Goal: Task Accomplishment & Management: Manage account settings

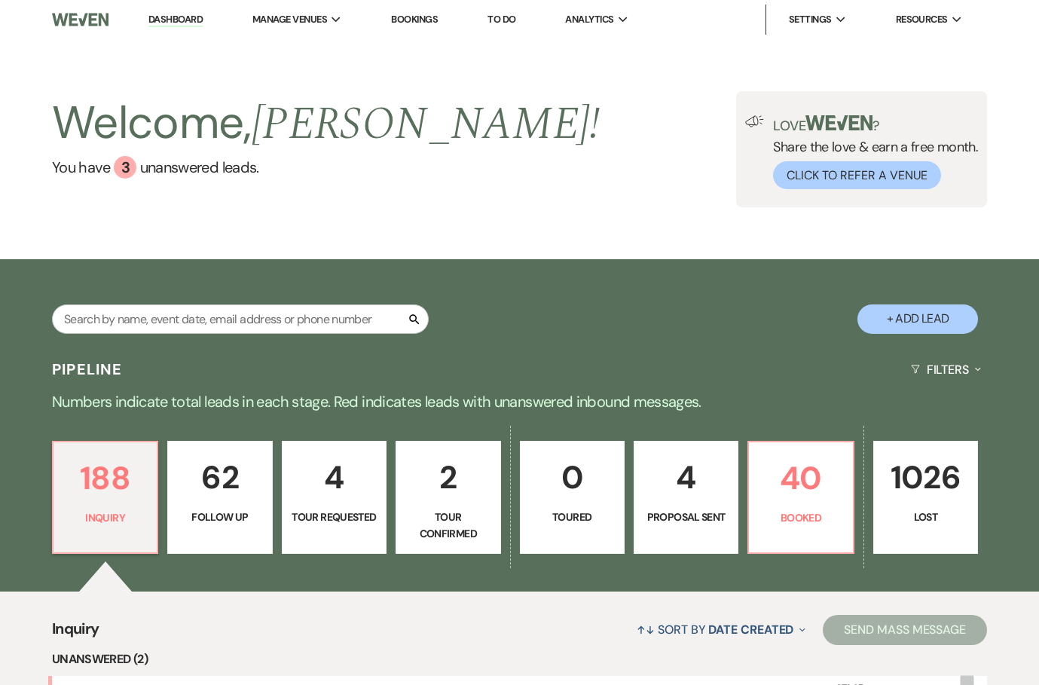
click at [433, 14] on link "Bookings" at bounding box center [414, 19] width 47 height 13
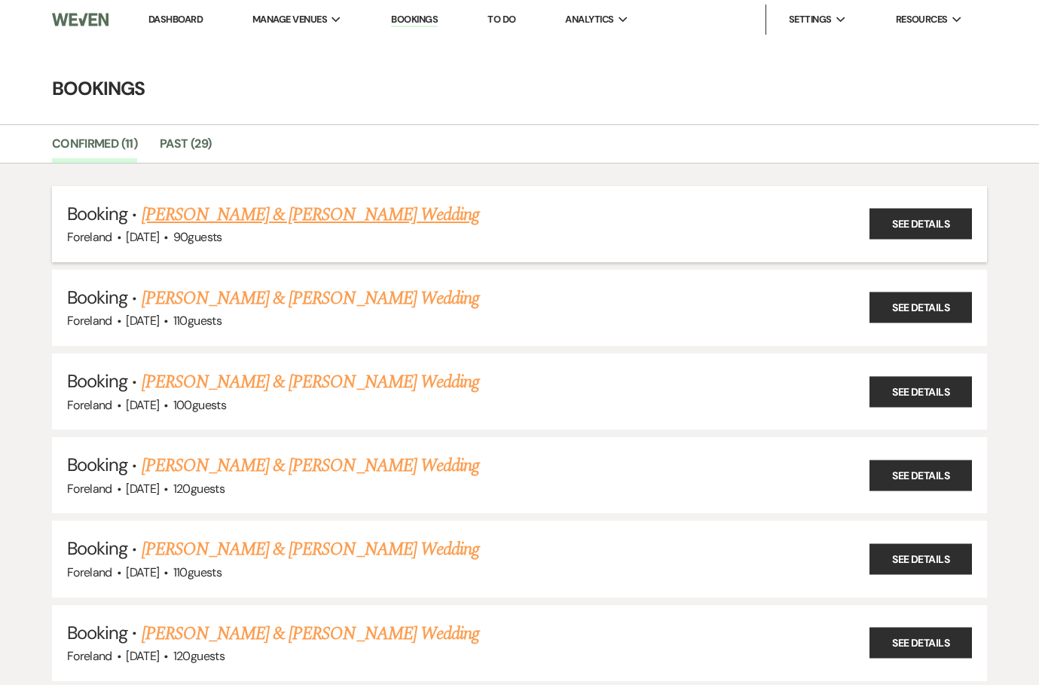
scroll to position [53, 0]
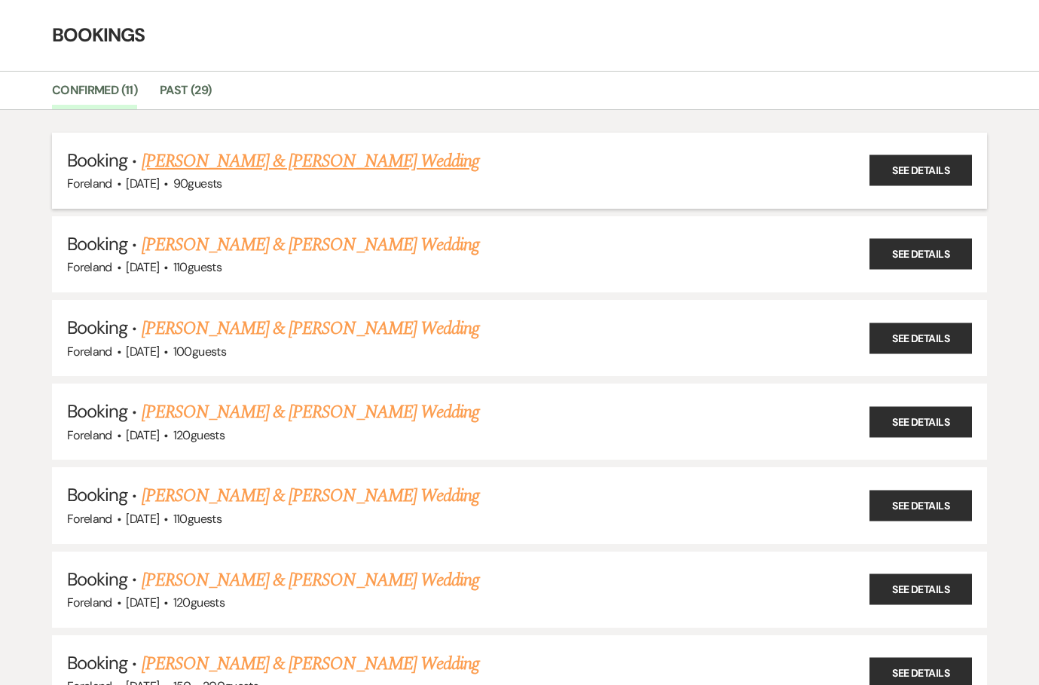
click at [332, 154] on link "[PERSON_NAME] & [PERSON_NAME] Wedding" at bounding box center [310, 161] width 337 height 27
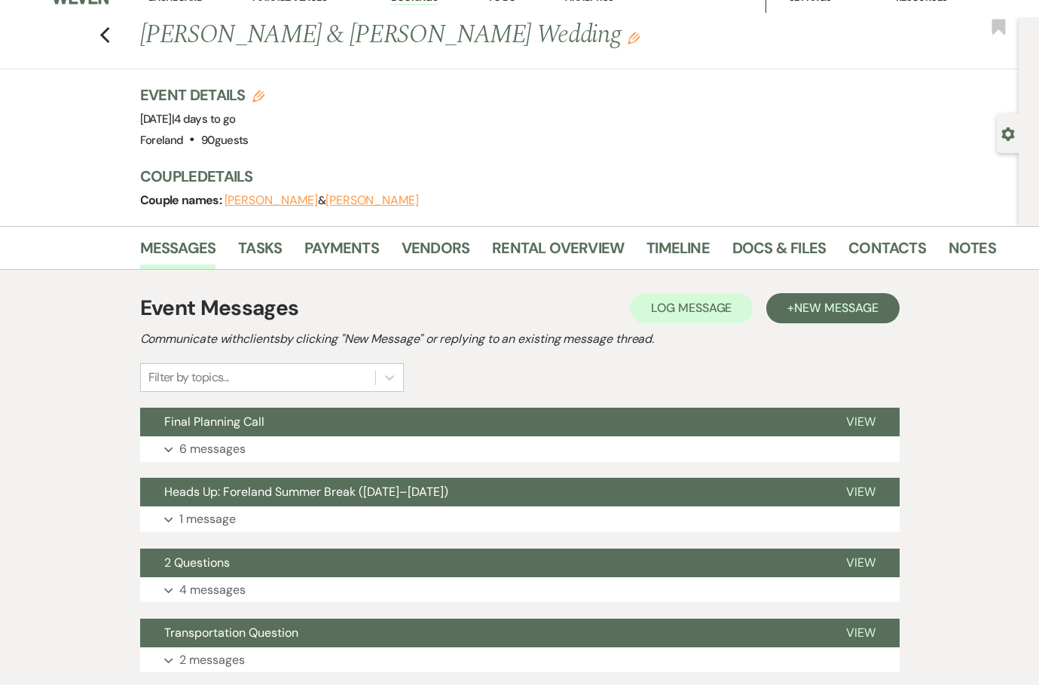
scroll to position [25, 0]
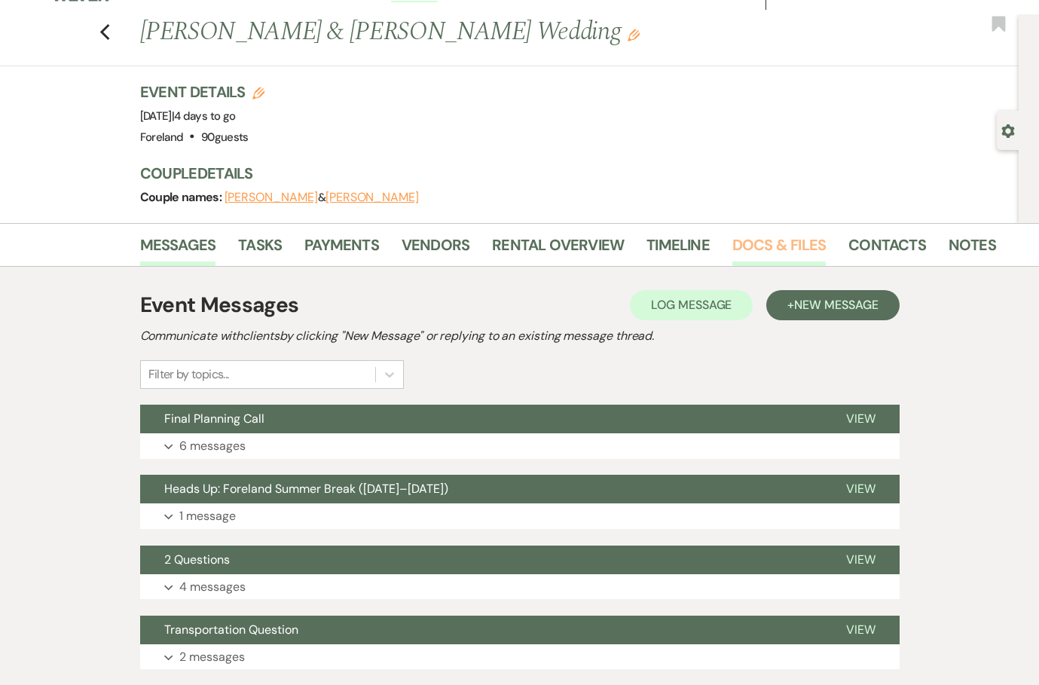
click at [776, 242] on link "Docs & Files" at bounding box center [778, 249] width 93 height 33
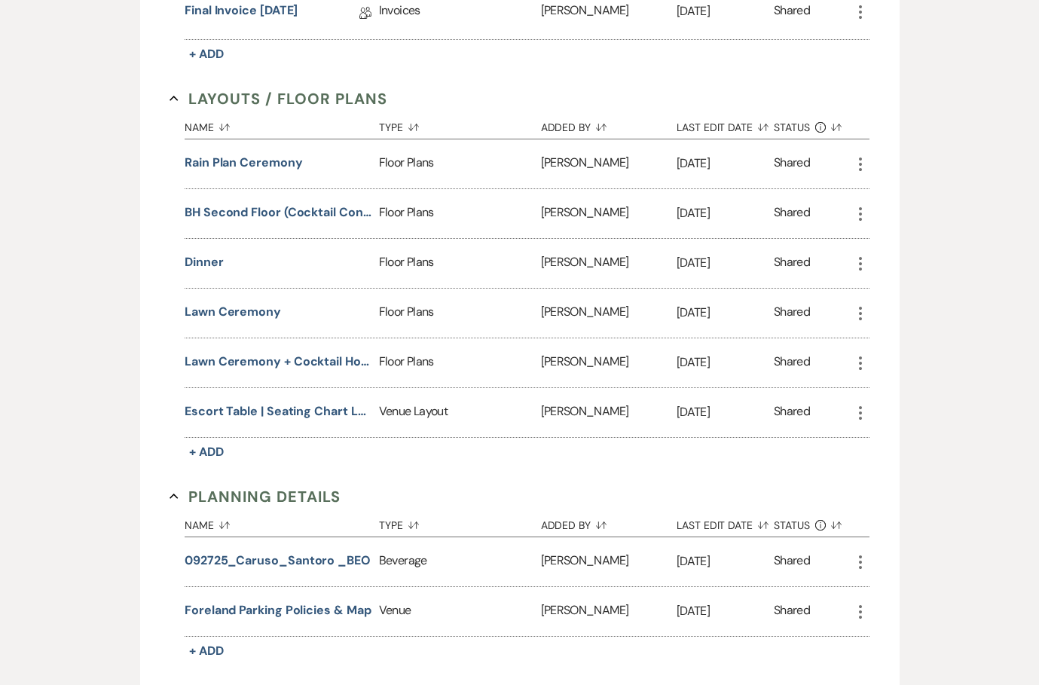
scroll to position [900, 0]
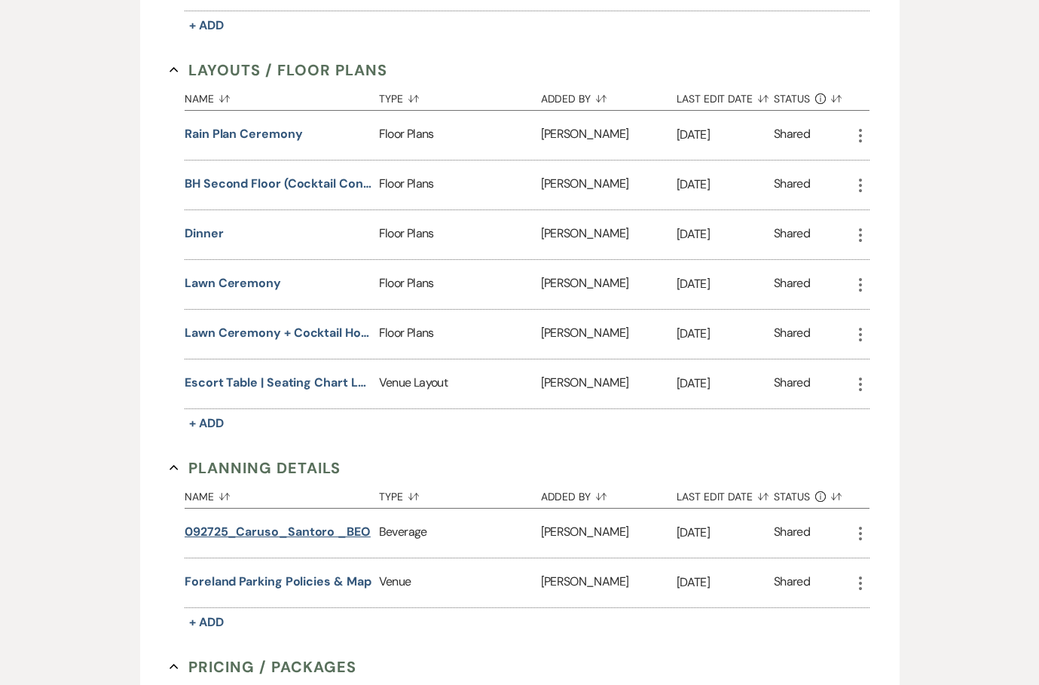
click at [264, 529] on button "092725_Caruso_Santoro _BEO" at bounding box center [278, 532] width 186 height 18
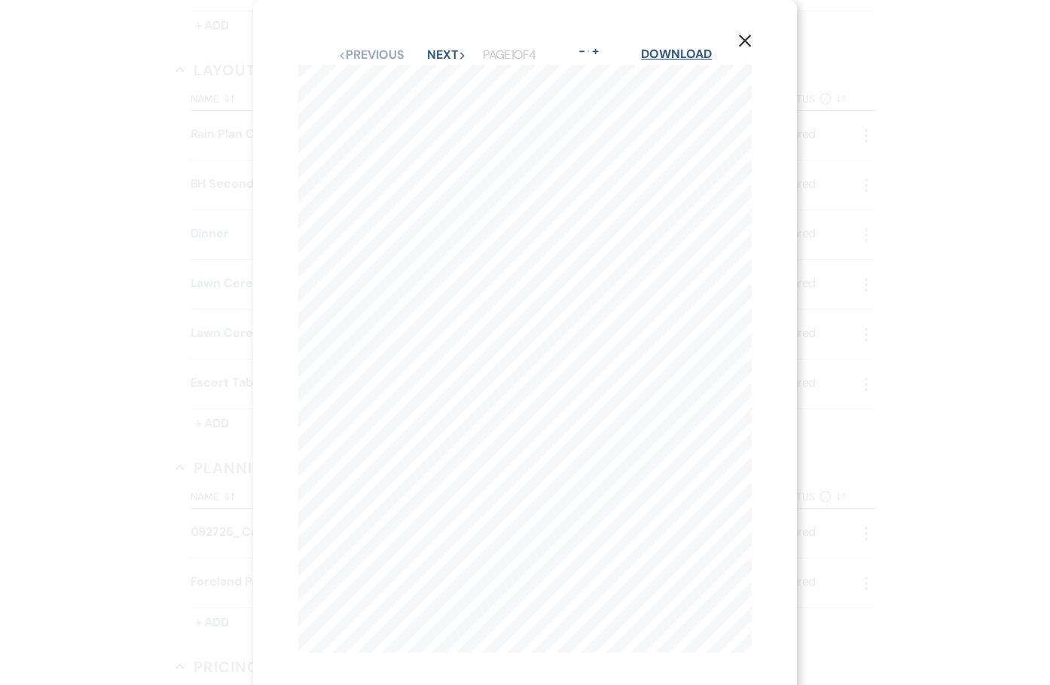
click at [694, 56] on link "Download" at bounding box center [676, 54] width 70 height 16
click at [889, 173] on div "X Previous Previous Next Next Page 1 of 4 - Zoom + Download BAR PREP + PAR SHEE…" at bounding box center [525, 342] width 1050 height 685
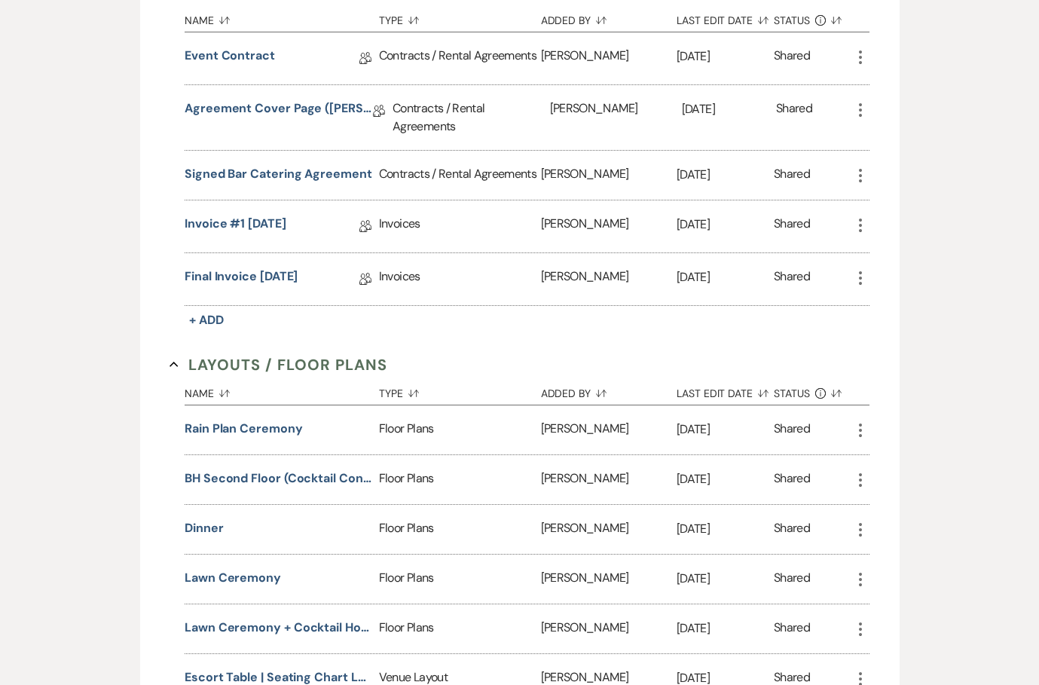
scroll to position [11, 0]
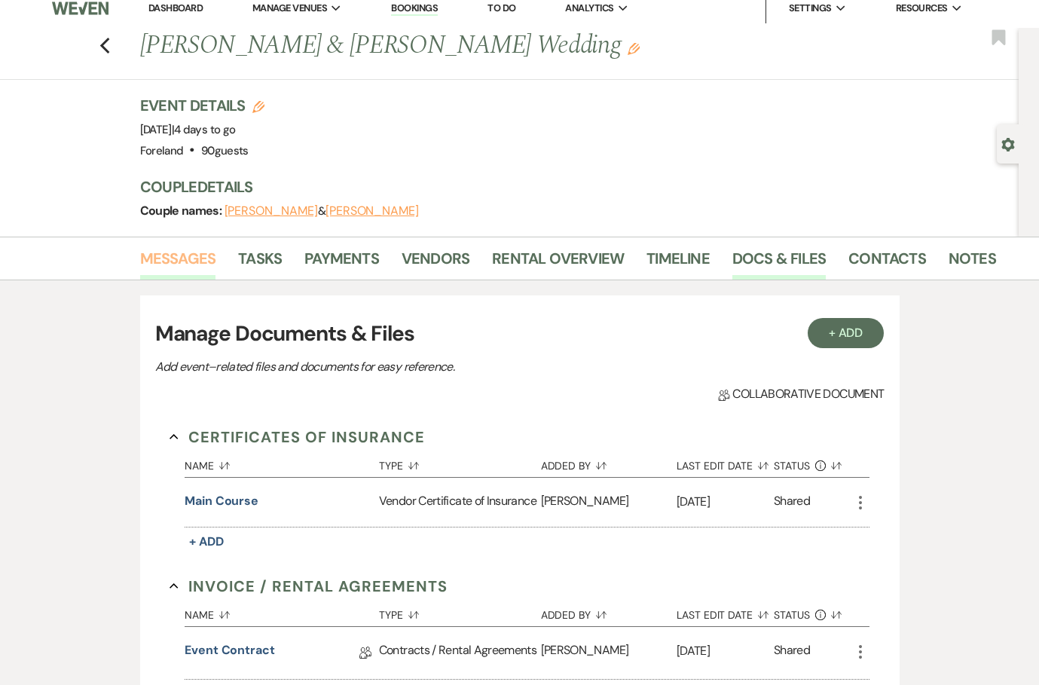
click at [163, 262] on link "Messages" at bounding box center [178, 262] width 76 height 33
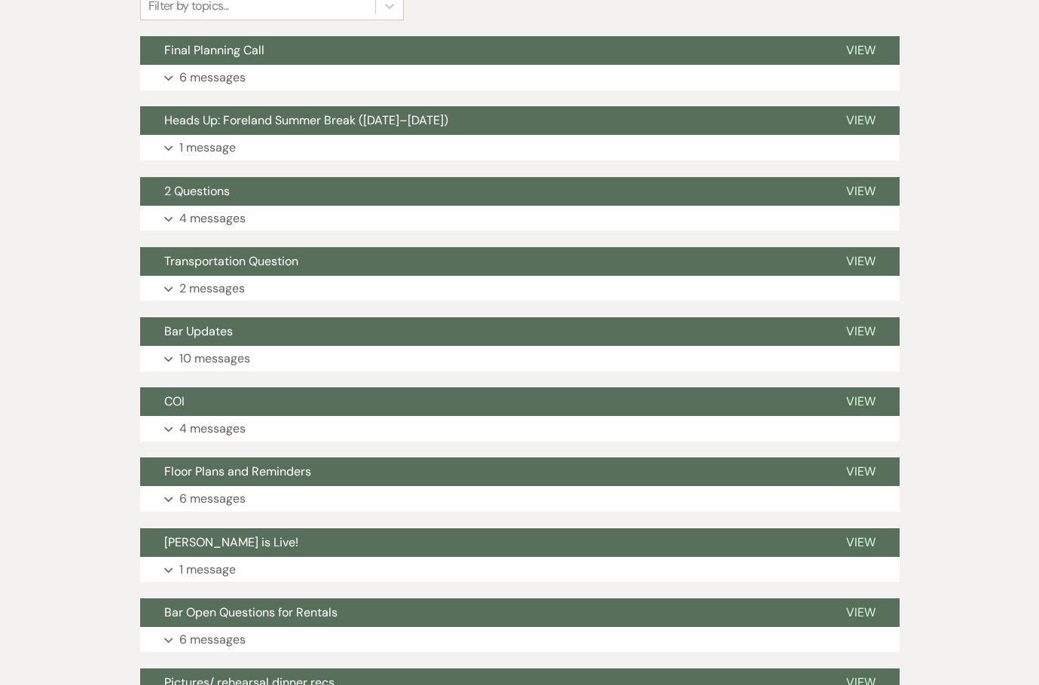
scroll to position [347, 0]
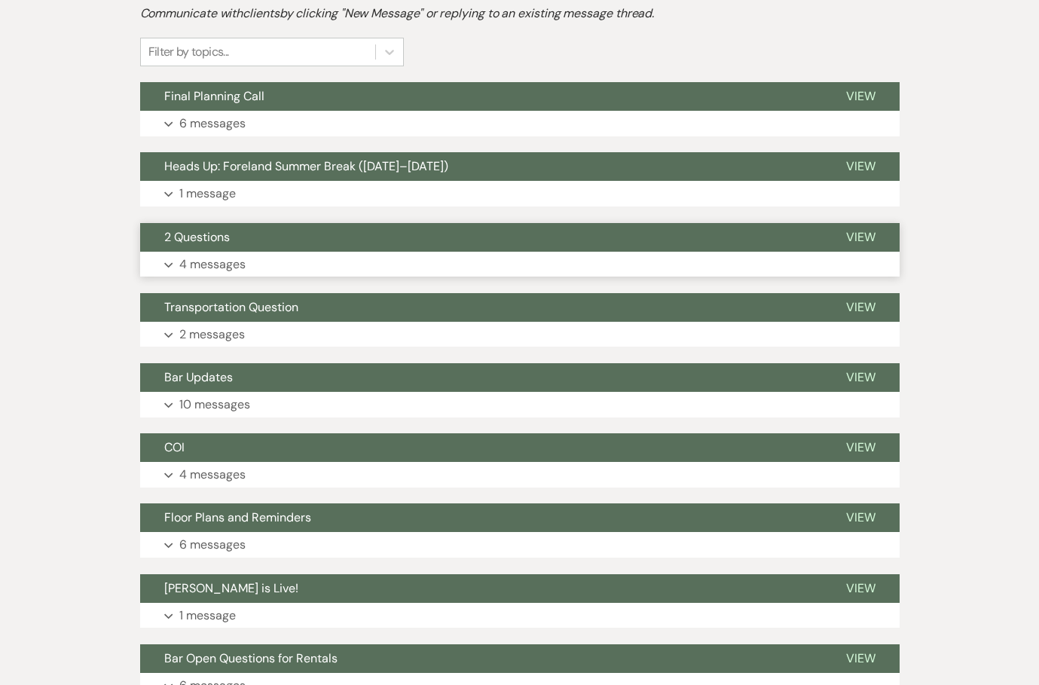
click at [183, 259] on p "4 messages" at bounding box center [212, 265] width 66 height 20
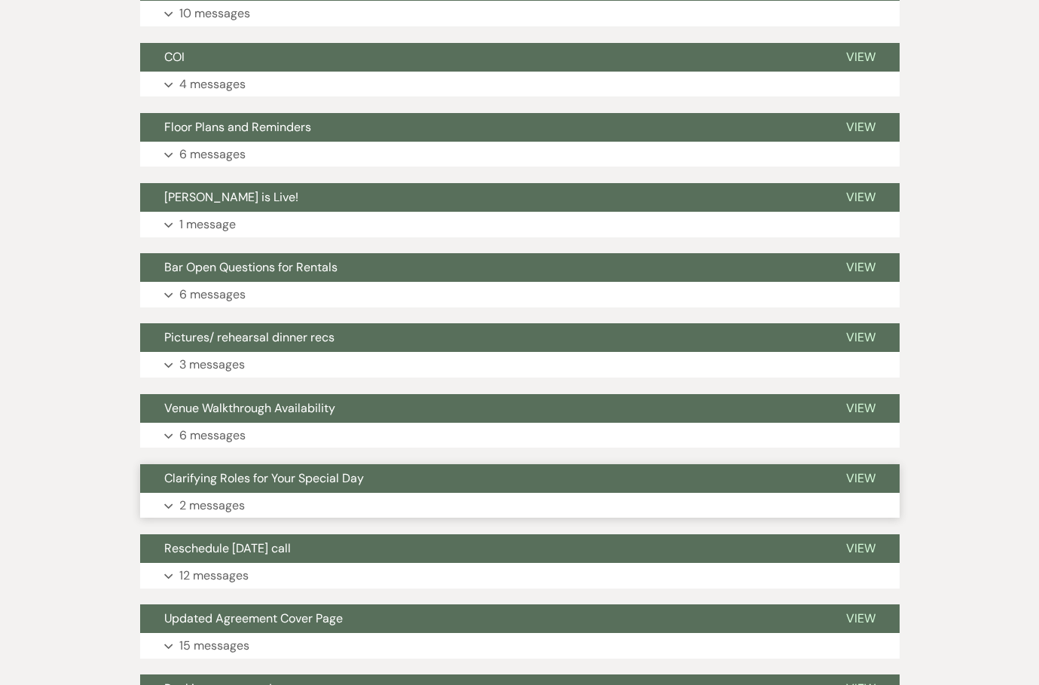
scroll to position [1801, 0]
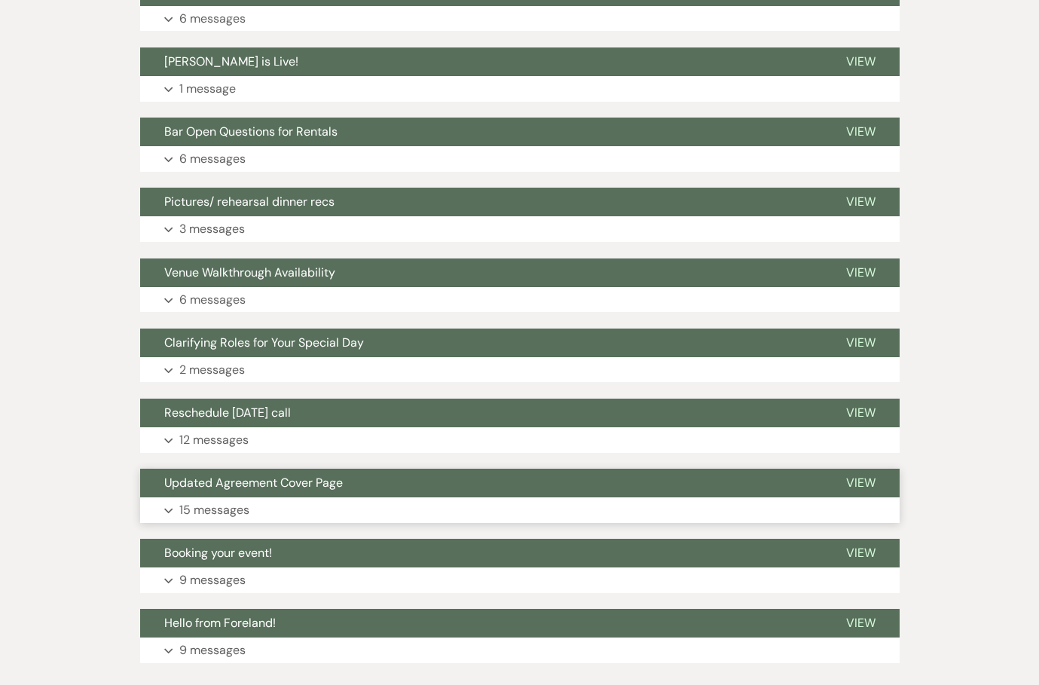
click at [170, 508] on icon "Expand" at bounding box center [168, 511] width 9 height 6
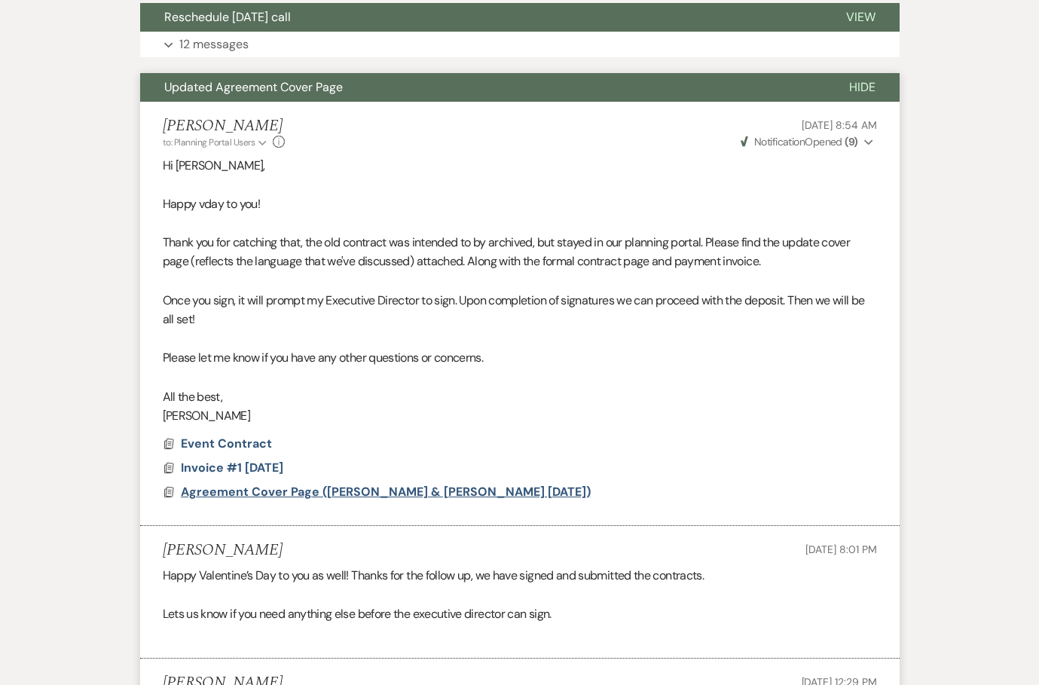
scroll to position [2172, 0]
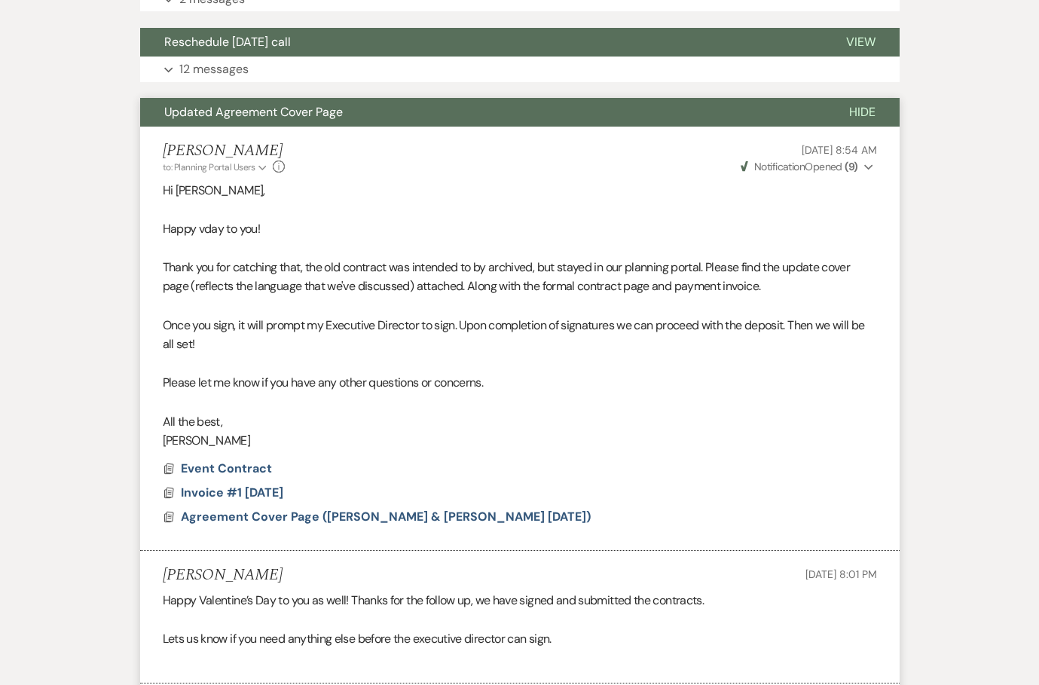
click at [191, 104] on span "Updated Agreement Cover Page" at bounding box center [253, 112] width 178 height 16
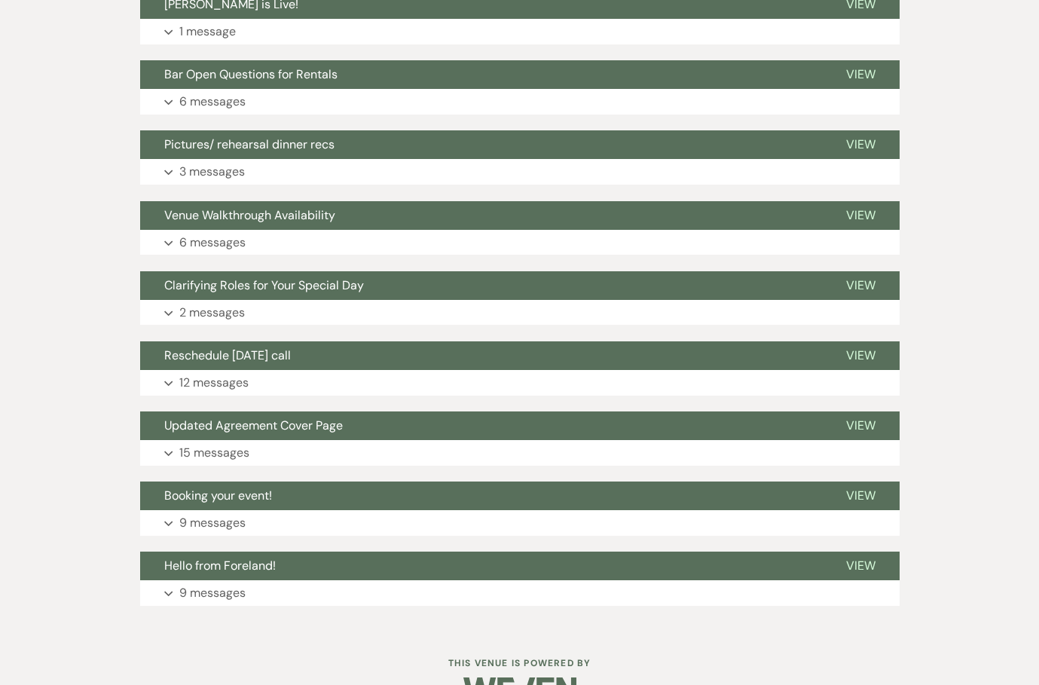
scroll to position [1820, 0]
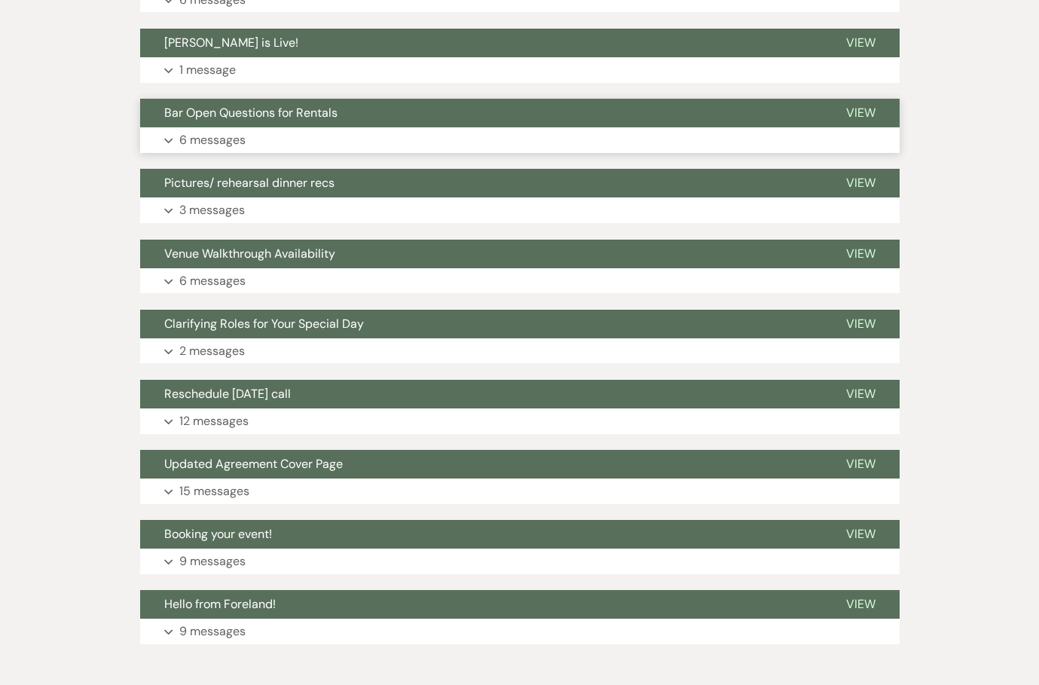
click at [265, 105] on span "Bar Open Questions for Rentals" at bounding box center [250, 113] width 173 height 16
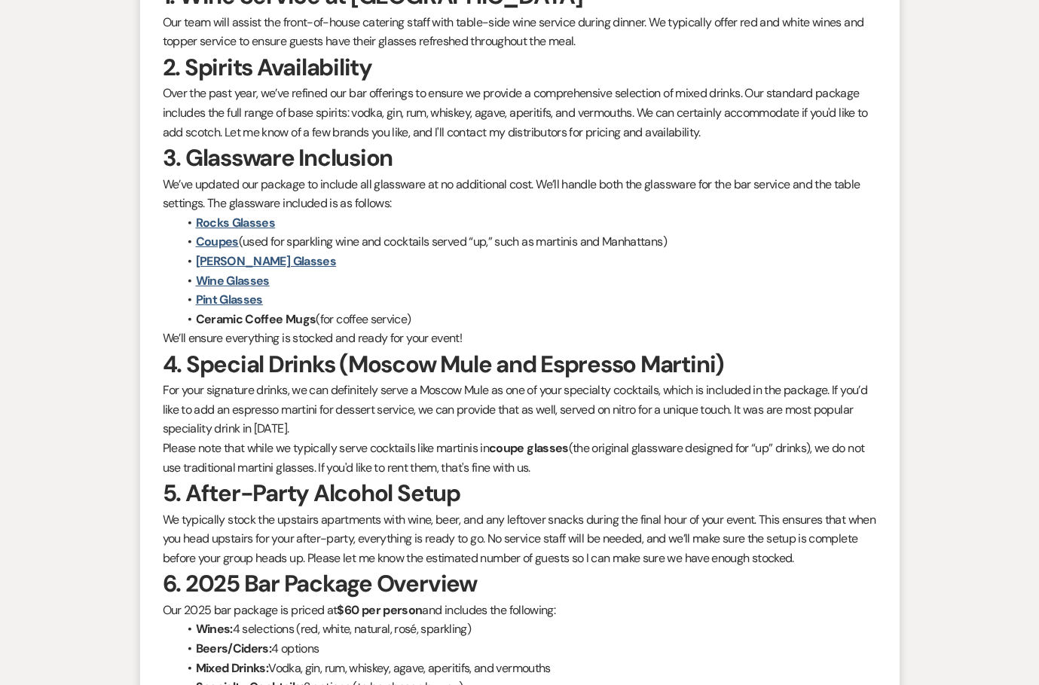
scroll to position [3060, 0]
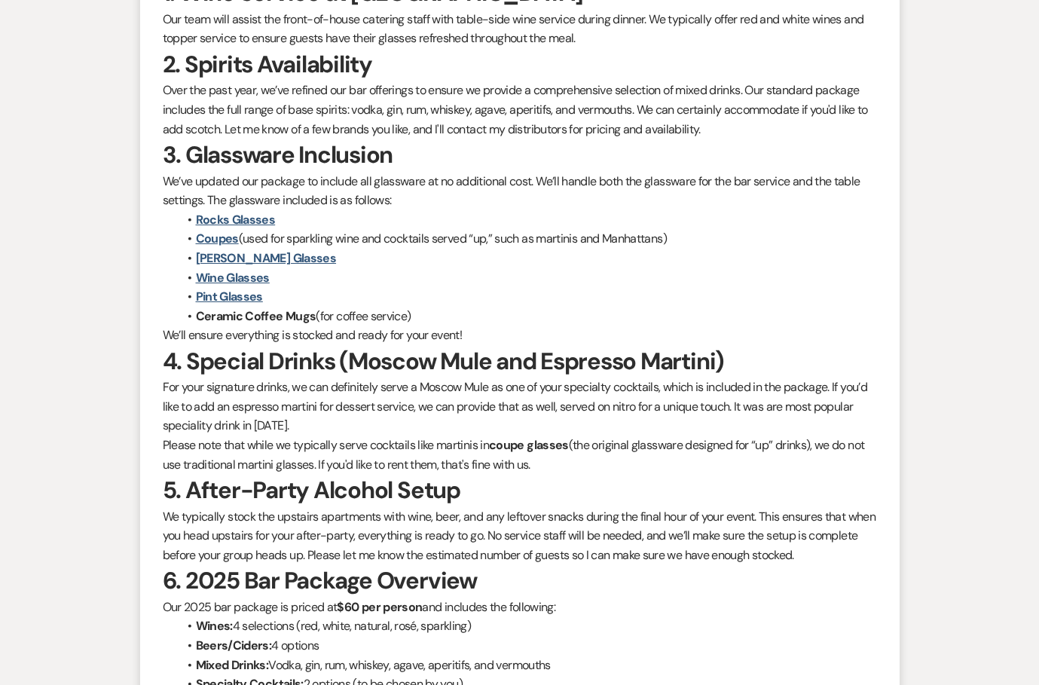
click at [364, 378] on p "For your signature drinks, we can definitely serve a Moscow Mule as one of your…" at bounding box center [520, 406] width 714 height 58
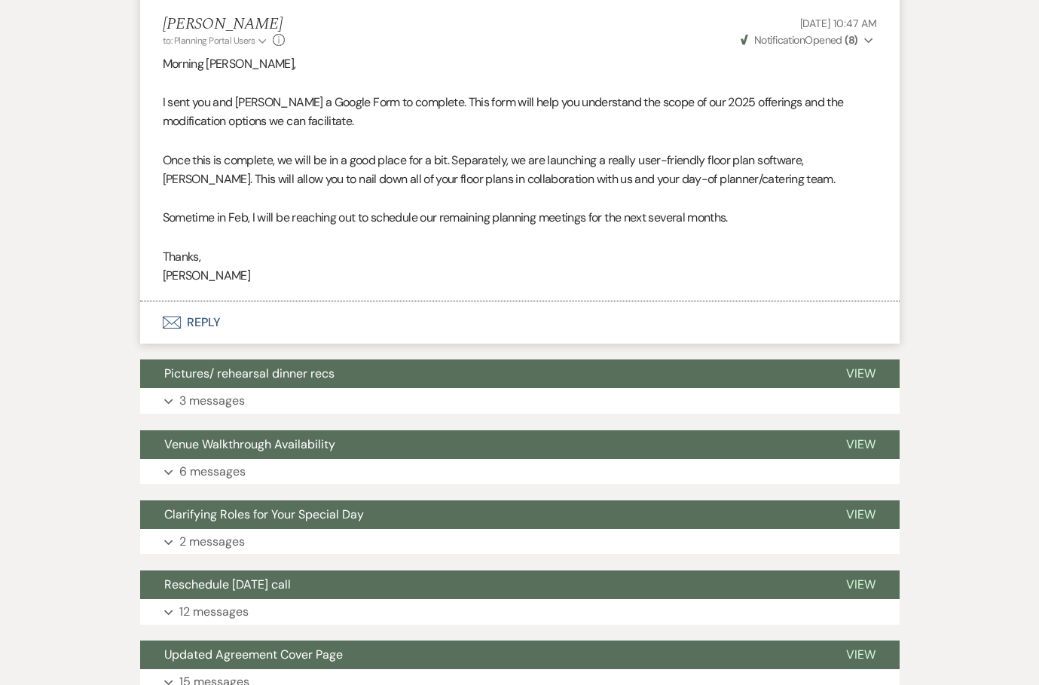
scroll to position [5809, 0]
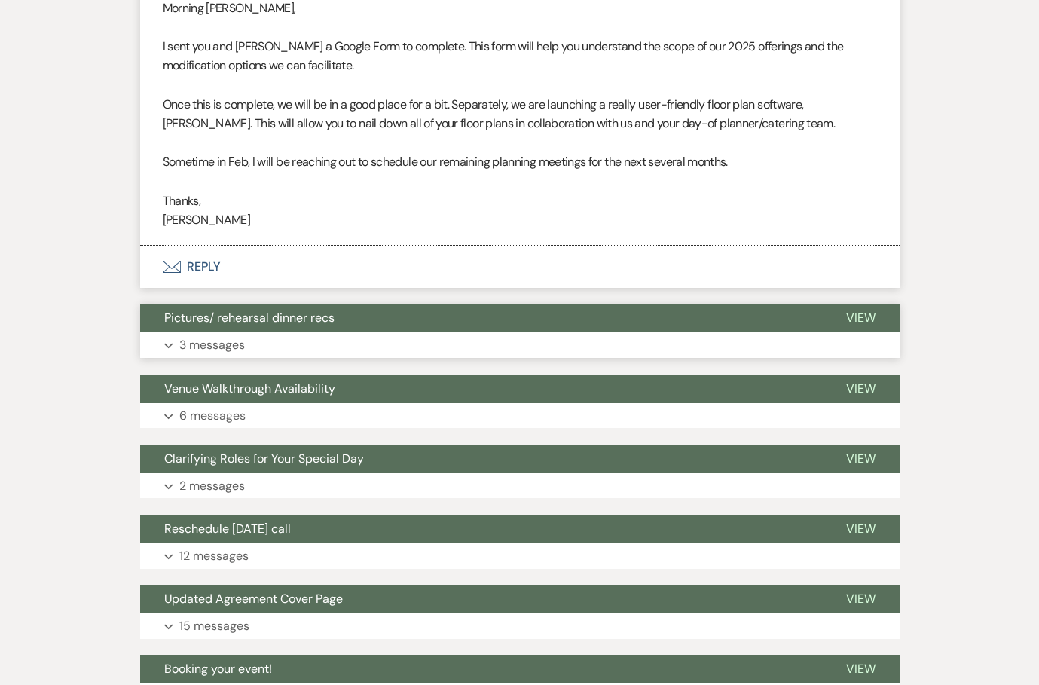
click at [197, 332] on button "Expand 3 messages" at bounding box center [519, 345] width 759 height 26
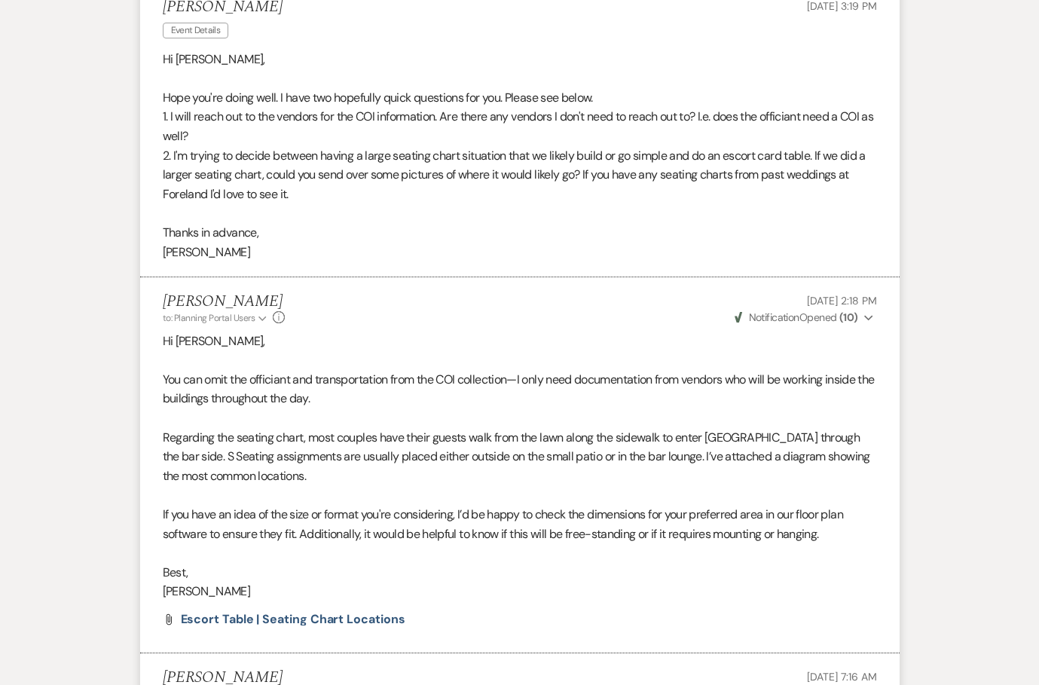
scroll to position [0, 0]
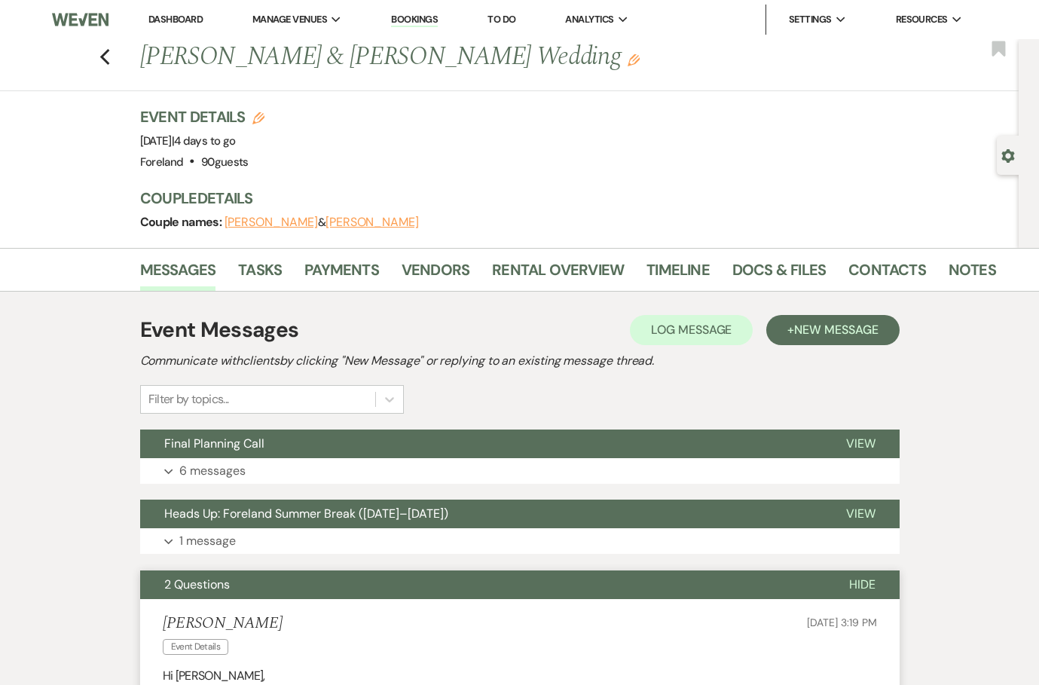
click at [544, 585] on button "2 Questions" at bounding box center [482, 584] width 685 height 29
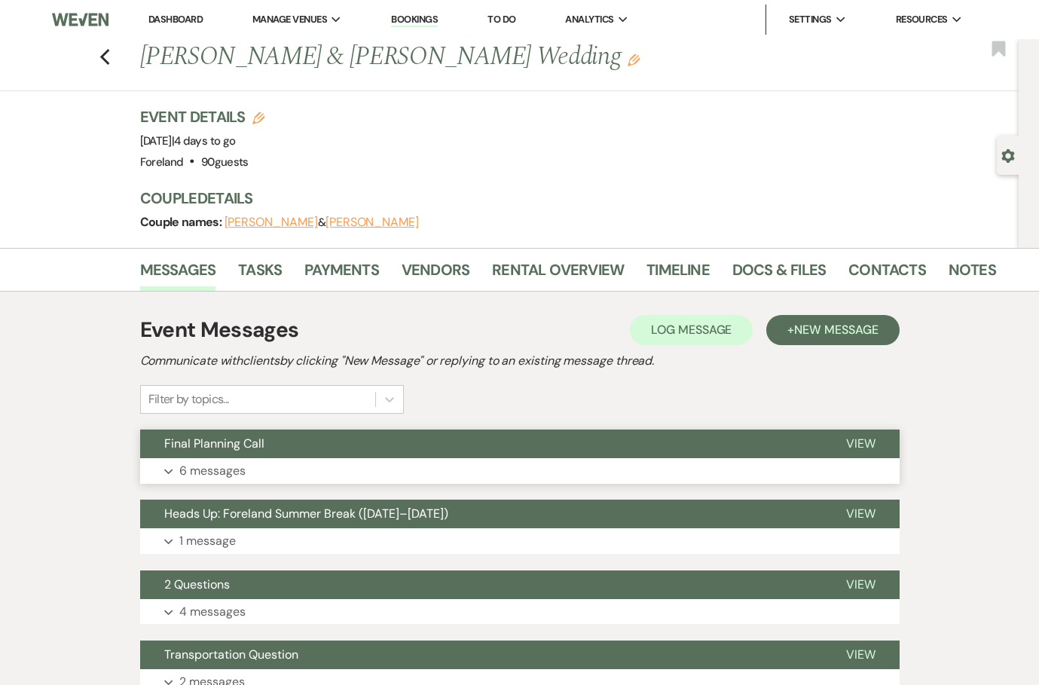
click at [227, 470] on p "6 messages" at bounding box center [212, 471] width 66 height 20
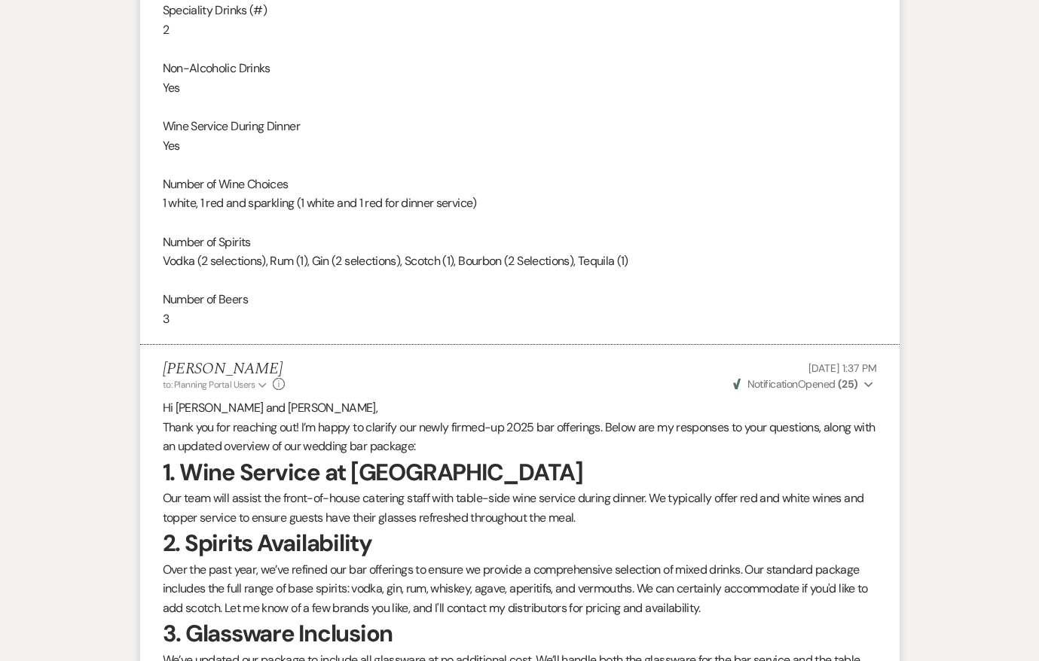
scroll to position [2830, 0]
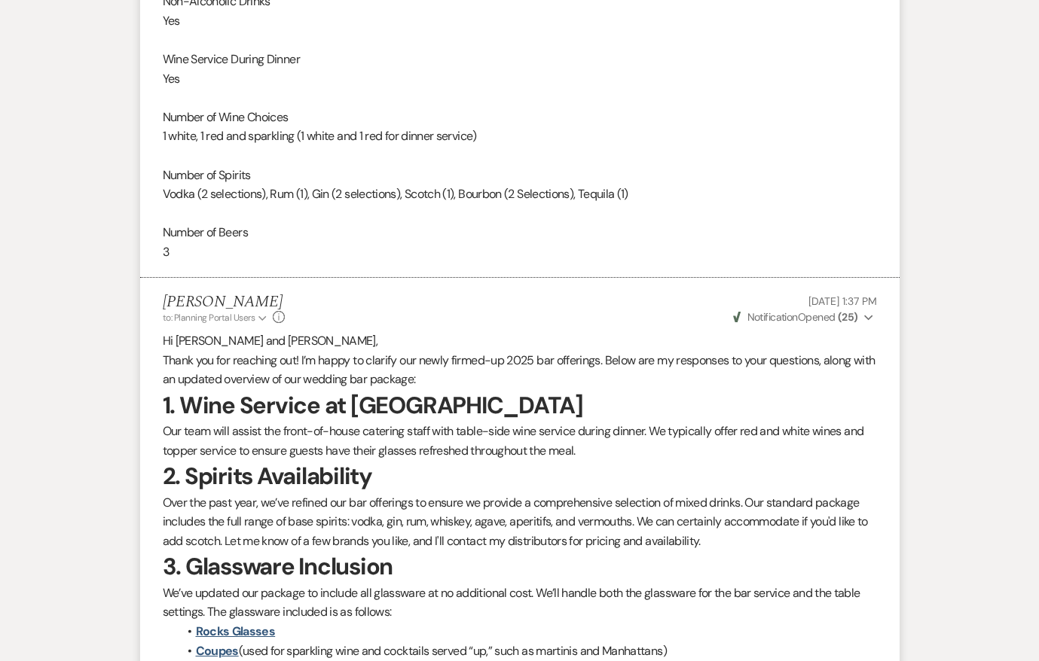
click at [639, 146] on p at bounding box center [520, 156] width 714 height 20
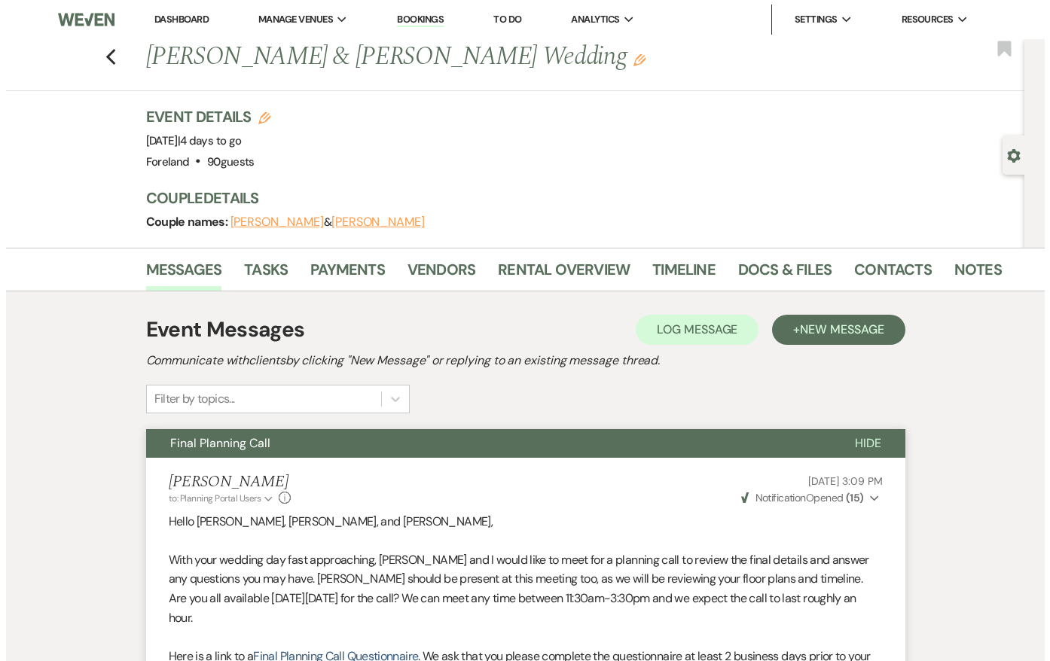
scroll to position [0, 0]
